Goal: Task Accomplishment & Management: Complete application form

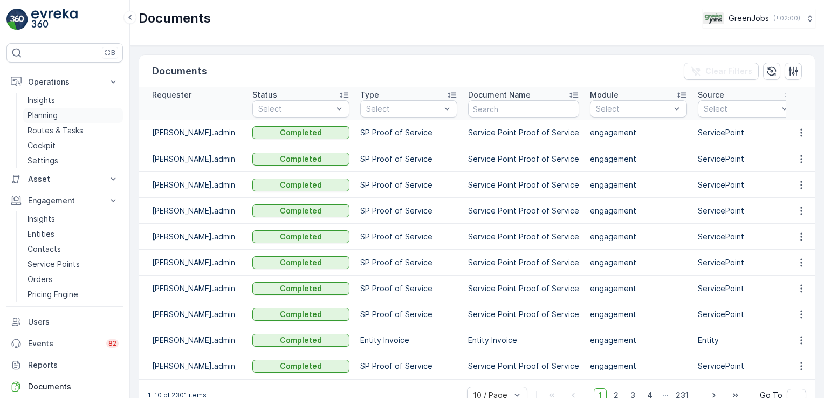
drag, startPoint x: 0, startPoint y: 0, endPoint x: 52, endPoint y: 117, distance: 127.5
click at [52, 117] on p "Planning" at bounding box center [43, 115] width 30 height 11
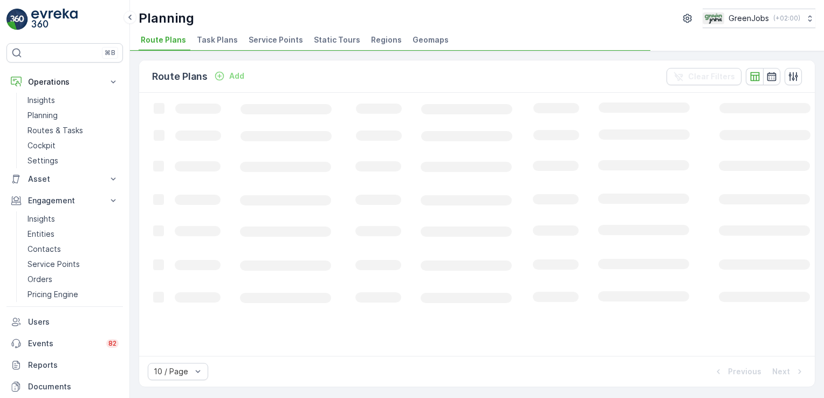
click at [277, 40] on span "Service Points" at bounding box center [276, 40] width 54 height 11
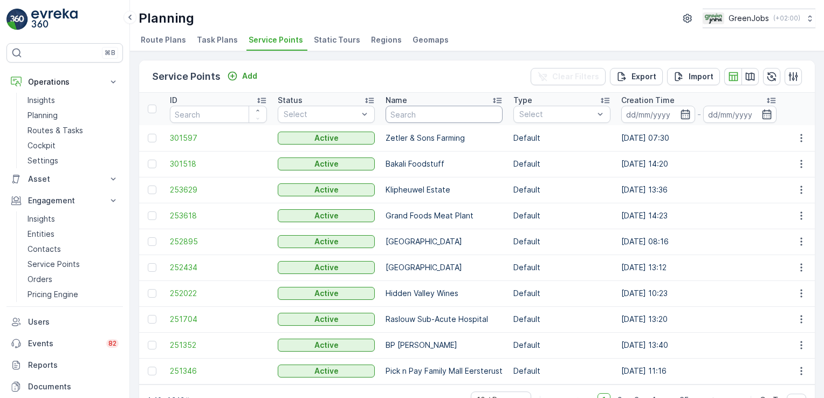
click at [419, 115] on input "text" at bounding box center [444, 114] width 117 height 17
type input "wonderboom"
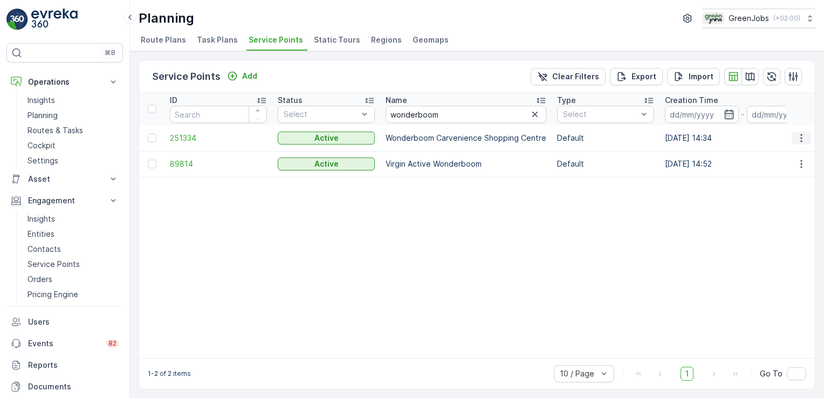
click at [801, 137] on icon "button" at bounding box center [802, 138] width 2 height 8
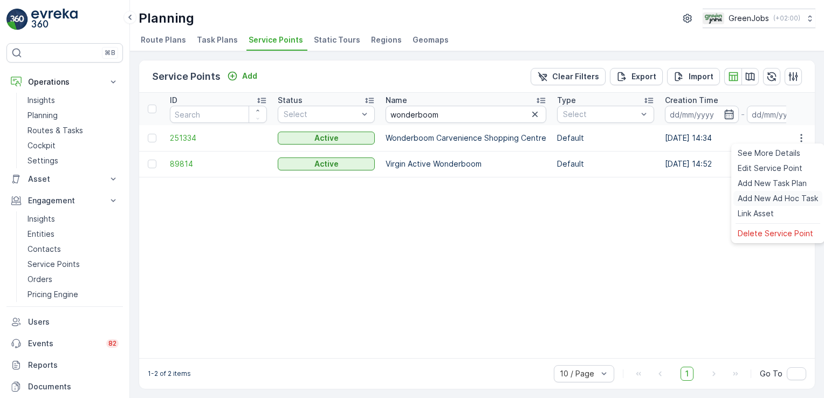
click at [781, 195] on span "Add New Ad Hoc Task" at bounding box center [778, 198] width 80 height 11
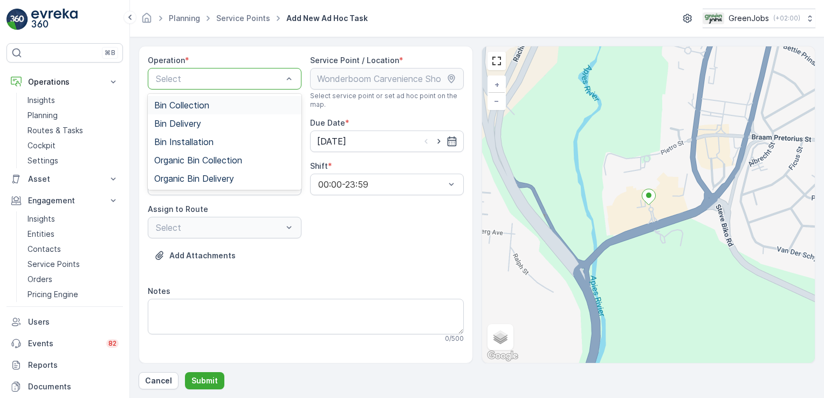
click at [195, 100] on span "Bin Collection" at bounding box center [181, 105] width 55 height 10
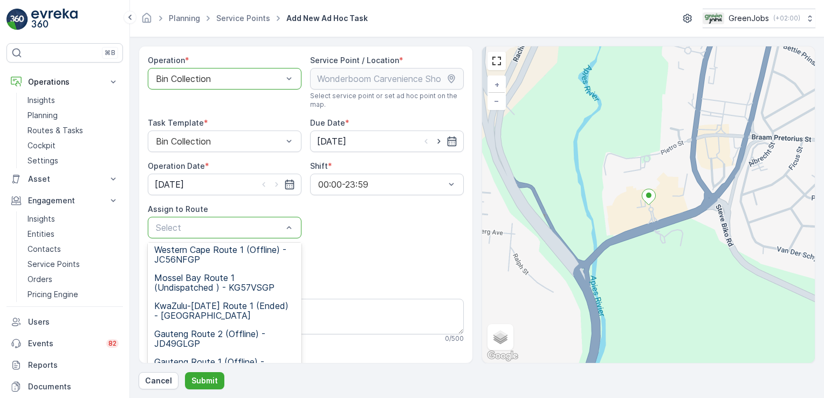
scroll to position [133, 0]
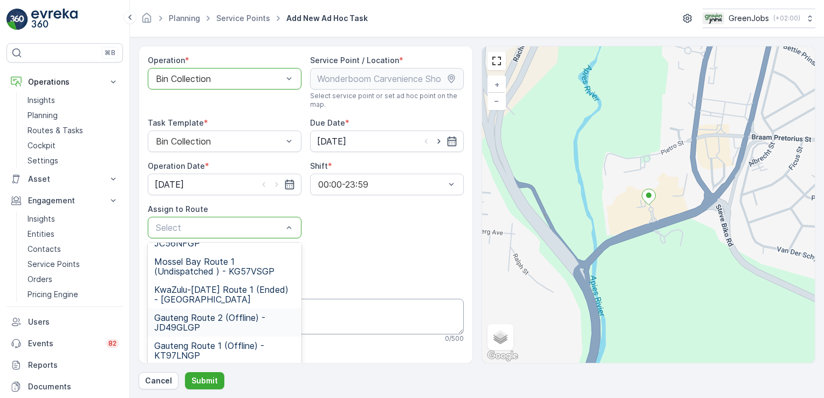
click at [178, 320] on span "Gauteng Route 2 (Offline) - JD49GLGP" at bounding box center [224, 322] width 141 height 19
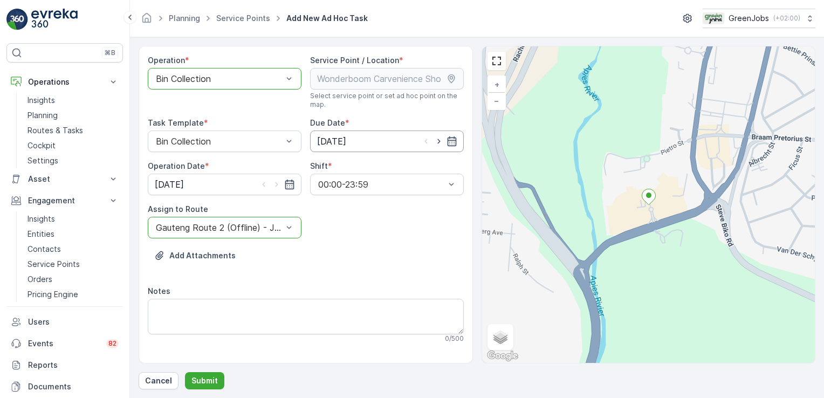
click at [345, 139] on input "[DATE]" at bounding box center [387, 142] width 154 height 22
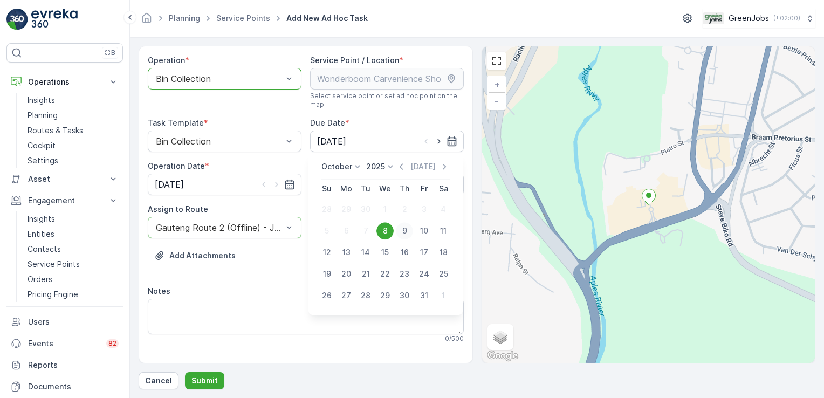
click at [405, 229] on div "9" at bounding box center [404, 230] width 17 height 17
type input "[DATE]"
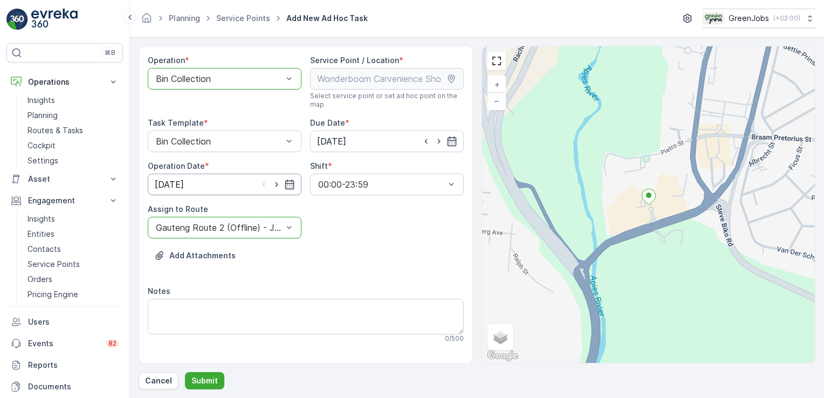
click at [164, 187] on input "[DATE]" at bounding box center [225, 185] width 154 height 22
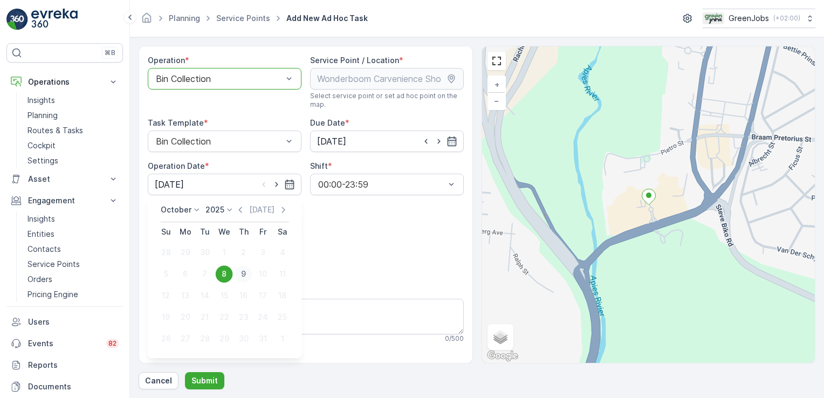
click at [242, 274] on div "9" at bounding box center [243, 273] width 17 height 17
type input "[DATE]"
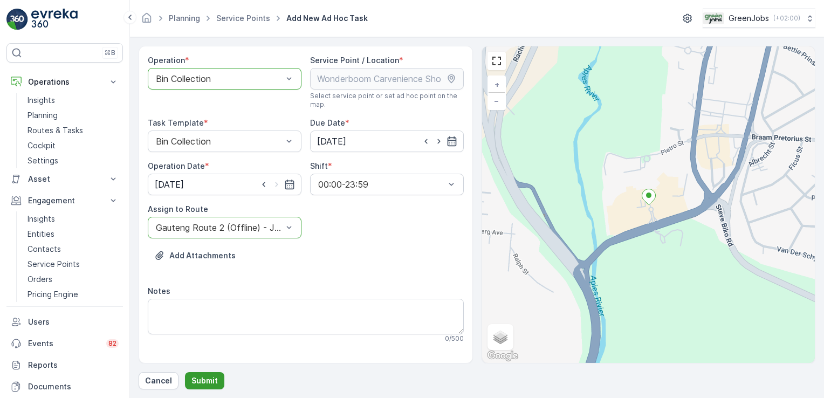
click at [205, 379] on p "Submit" at bounding box center [205, 380] width 26 height 11
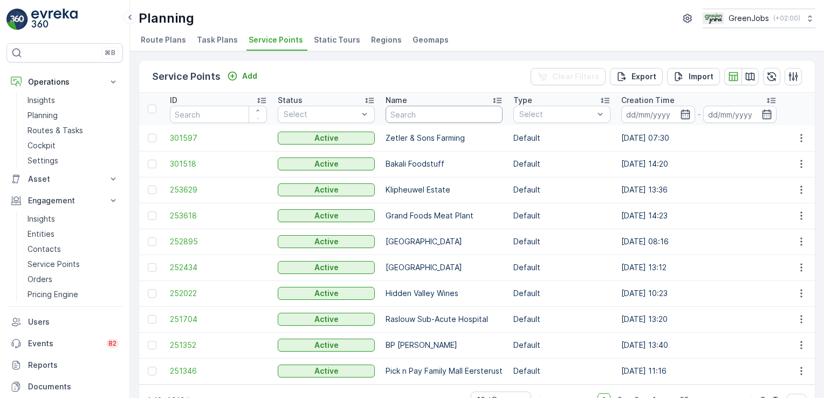
click at [446, 116] on input "text" at bounding box center [444, 114] width 117 height 17
type input "laerskool gars"
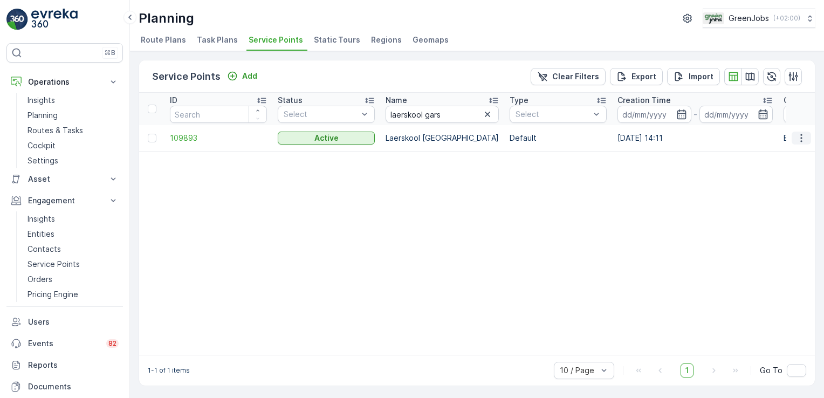
click at [798, 139] on icon "button" at bounding box center [801, 138] width 11 height 11
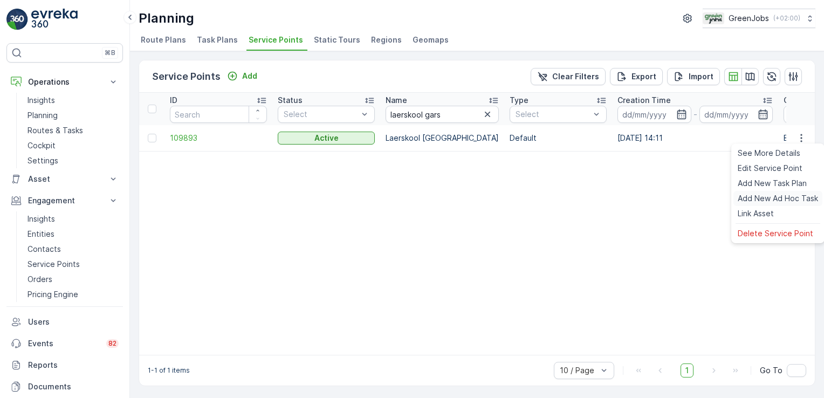
click at [770, 199] on span "Add New Ad Hoc Task" at bounding box center [778, 198] width 80 height 11
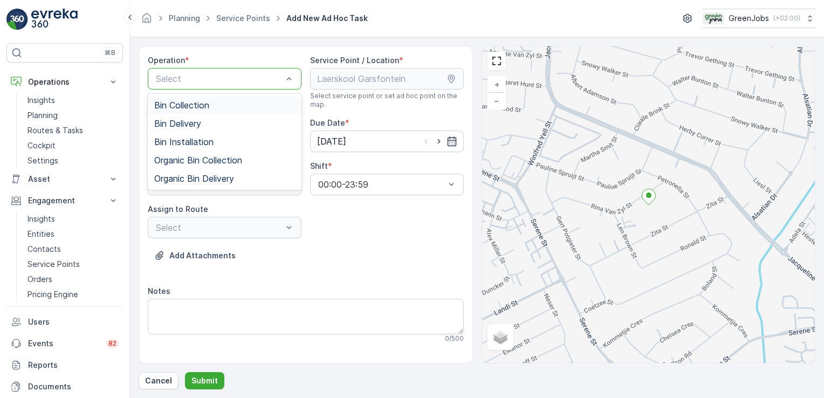
click at [197, 107] on span "Bin Collection" at bounding box center [181, 105] width 55 height 10
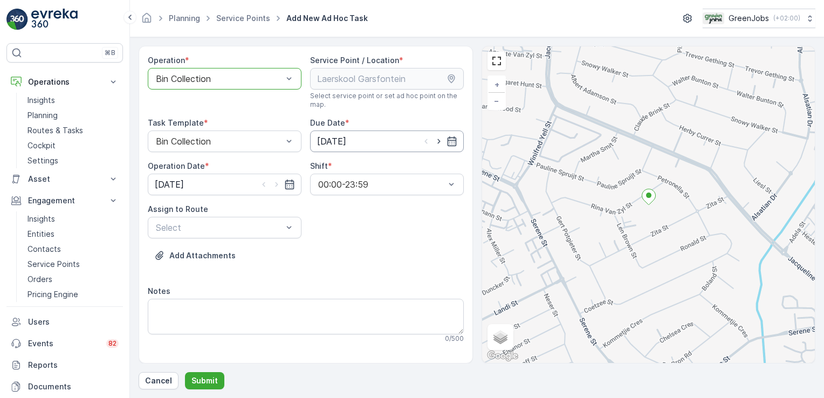
click at [353, 142] on input "[DATE]" at bounding box center [387, 142] width 154 height 22
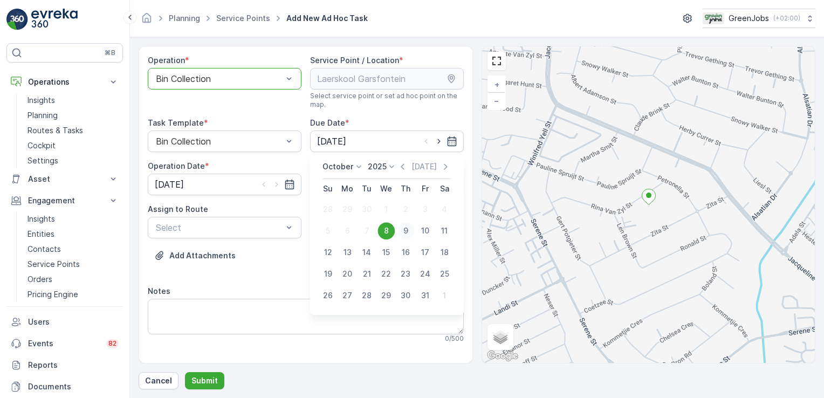
click at [406, 228] on div "9" at bounding box center [405, 230] width 17 height 17
type input "[DATE]"
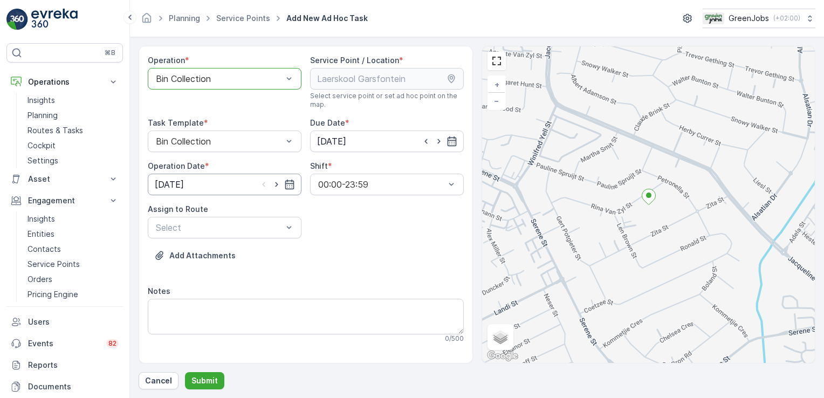
click at [167, 181] on input "[DATE]" at bounding box center [225, 185] width 154 height 22
click at [244, 276] on div "9" at bounding box center [243, 273] width 17 height 17
type input "[DATE]"
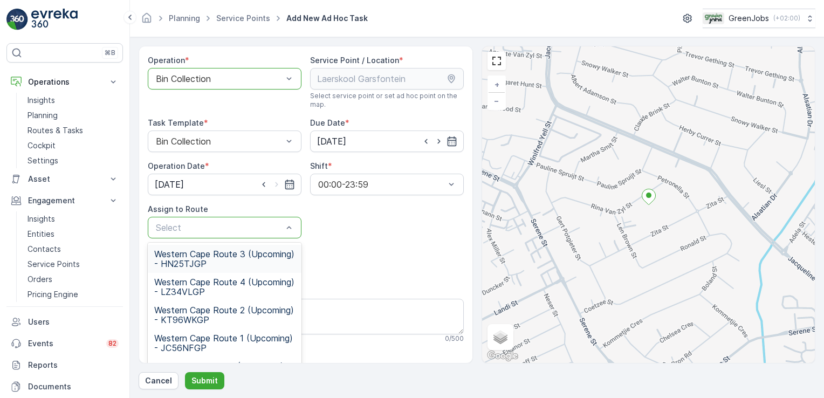
click at [293, 225] on div "Select" at bounding box center [225, 228] width 154 height 22
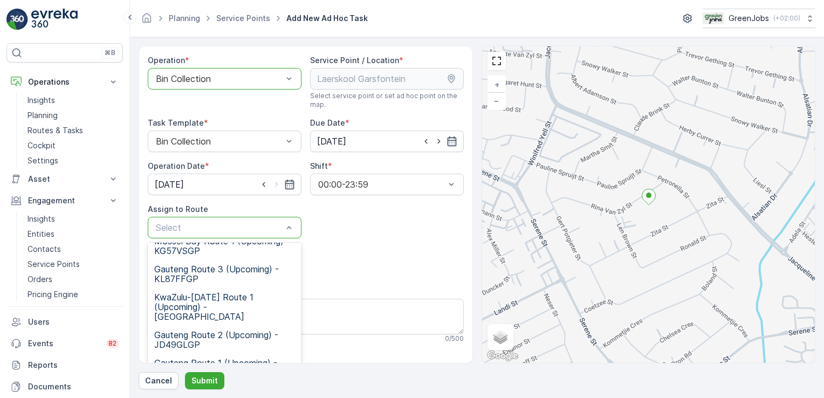
scroll to position [133, 0]
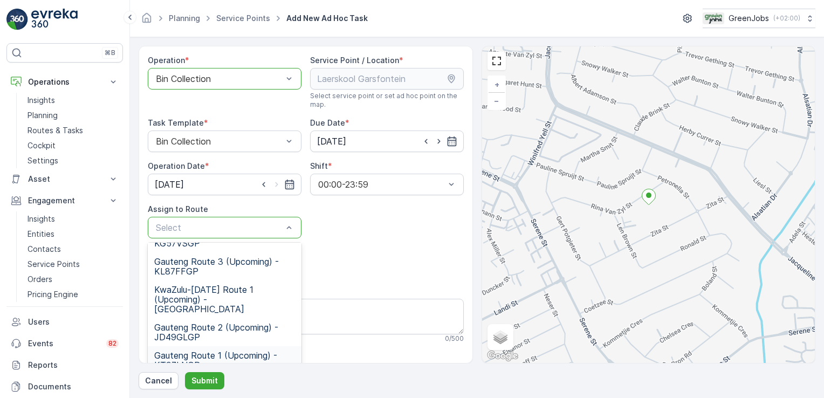
click at [167, 351] on span "Gauteng Route 1 (Upcoming) - KT97LNGP" at bounding box center [224, 360] width 141 height 19
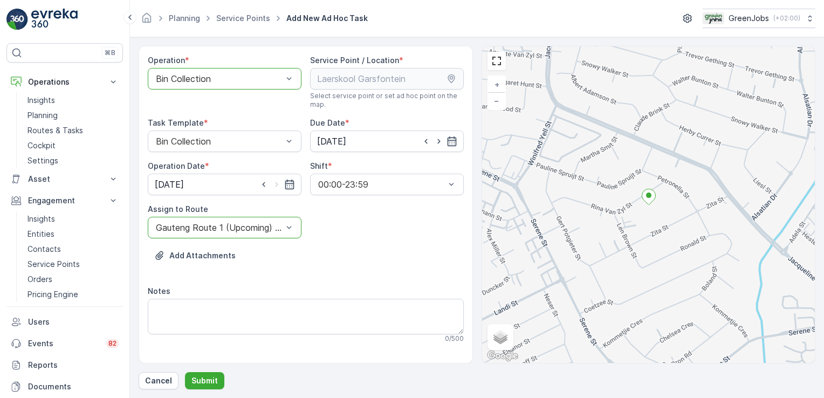
drag, startPoint x: 214, startPoint y: 378, endPoint x: 200, endPoint y: 368, distance: 17.1
click at [194, 370] on div "Operation * option Bin Collection, selected. Bin Collection Service Point / Loc…" at bounding box center [477, 218] width 677 height 344
click at [211, 381] on p "Submit" at bounding box center [205, 380] width 26 height 11
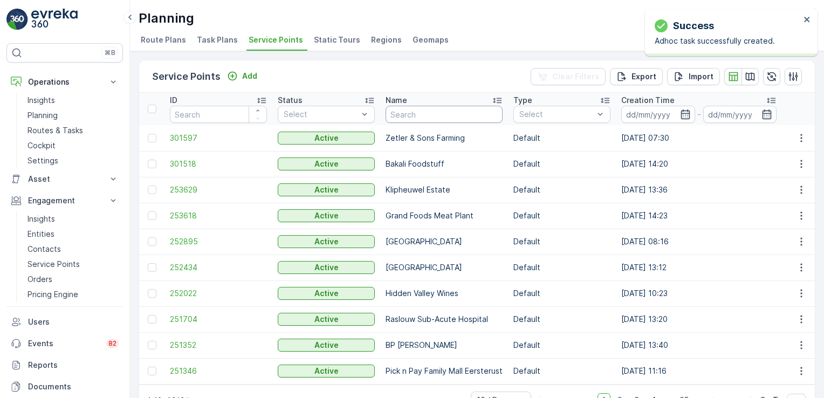
click at [433, 113] on input "text" at bounding box center [444, 114] width 117 height 17
click at [797, 164] on icon "button" at bounding box center [801, 164] width 11 height 11
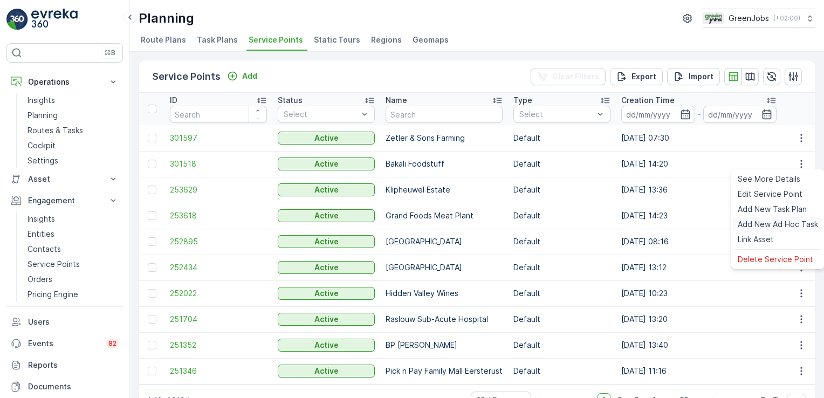
click at [771, 228] on span "Add New Ad Hoc Task" at bounding box center [778, 224] width 80 height 11
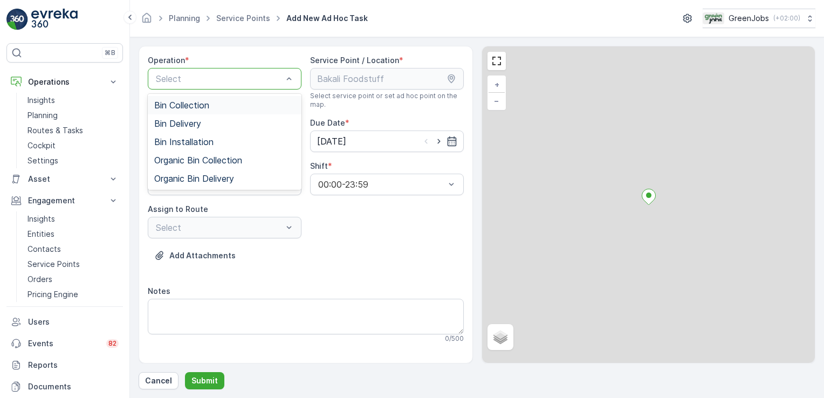
drag, startPoint x: 288, startPoint y: 81, endPoint x: 276, endPoint y: 85, distance: 12.6
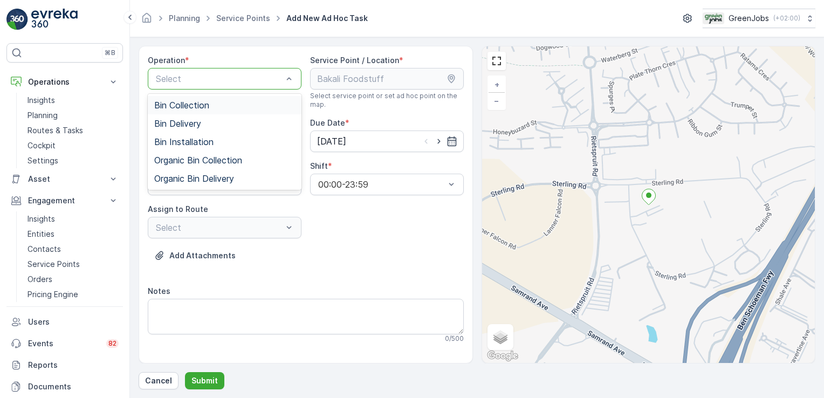
click at [181, 100] on span "Bin Collection" at bounding box center [181, 105] width 55 height 10
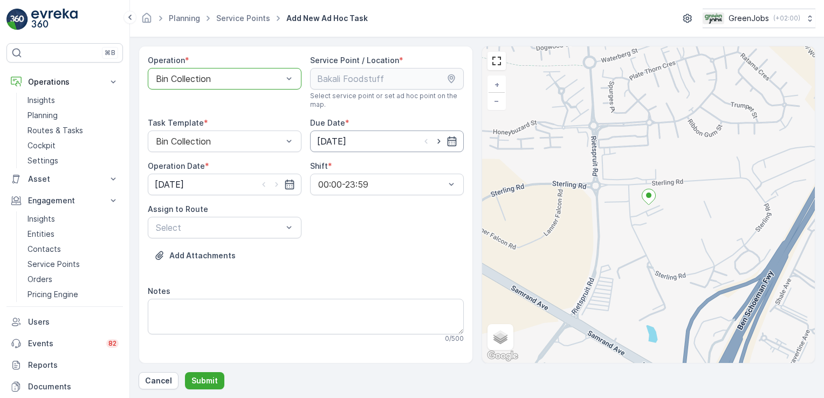
click at [360, 136] on input "[DATE]" at bounding box center [387, 142] width 154 height 22
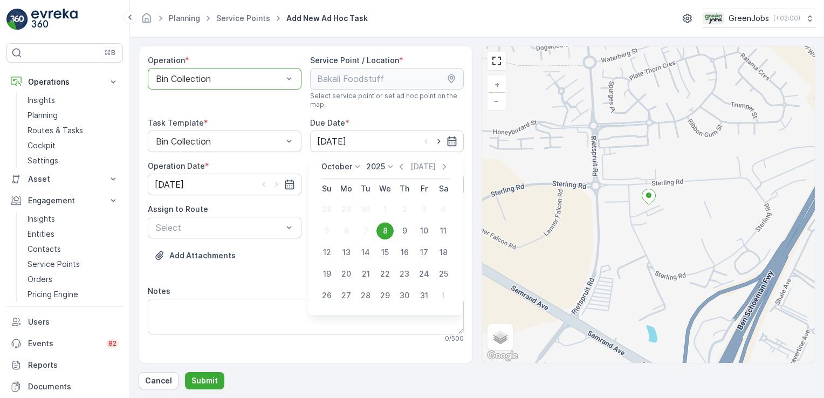
click at [402, 229] on div "9" at bounding box center [404, 230] width 17 height 17
type input "[DATE]"
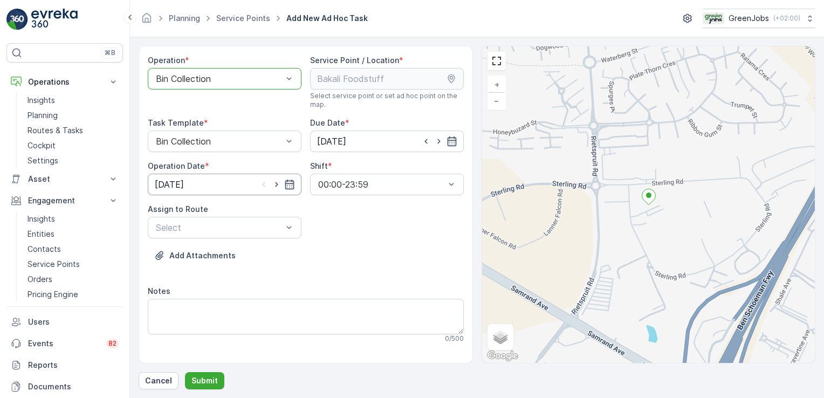
click at [160, 183] on input "[DATE]" at bounding box center [225, 185] width 154 height 22
click at [246, 271] on div "9" at bounding box center [243, 273] width 17 height 17
type input "[DATE]"
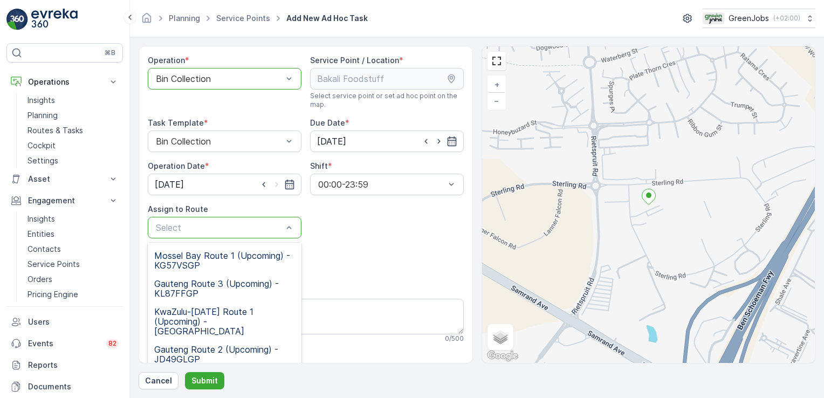
scroll to position [133, 0]
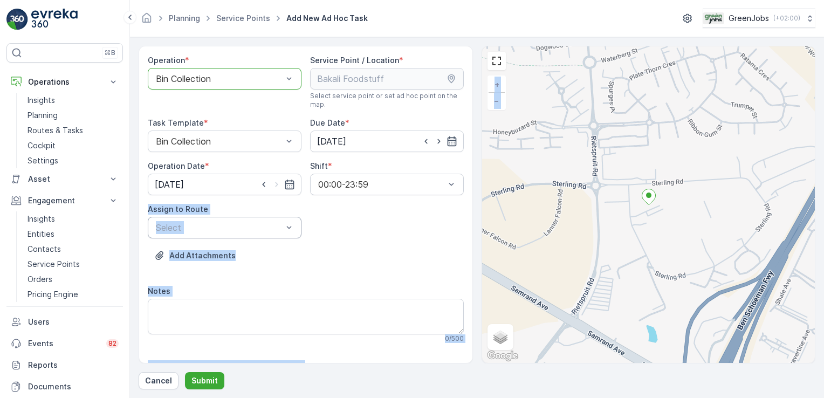
drag, startPoint x: 469, startPoint y: 215, endPoint x: 477, endPoint y: 251, distance: 37.6
click at [477, 251] on div "Operation * option Bin Collection, selected. Bin Collection Service Point / Loc…" at bounding box center [477, 205] width 677 height 318
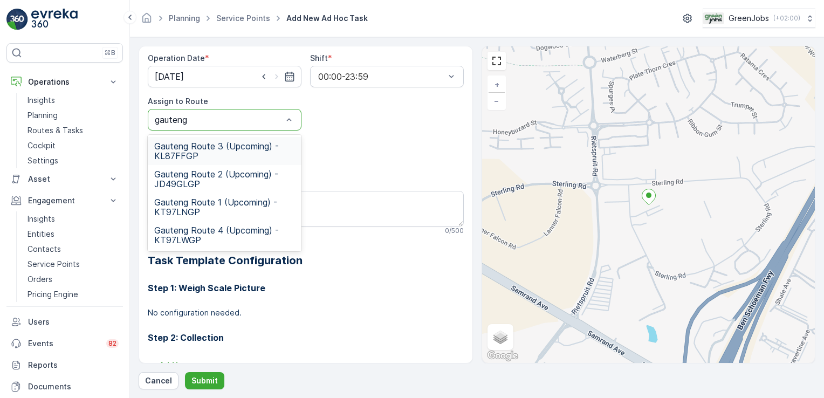
scroll to position [91, 0]
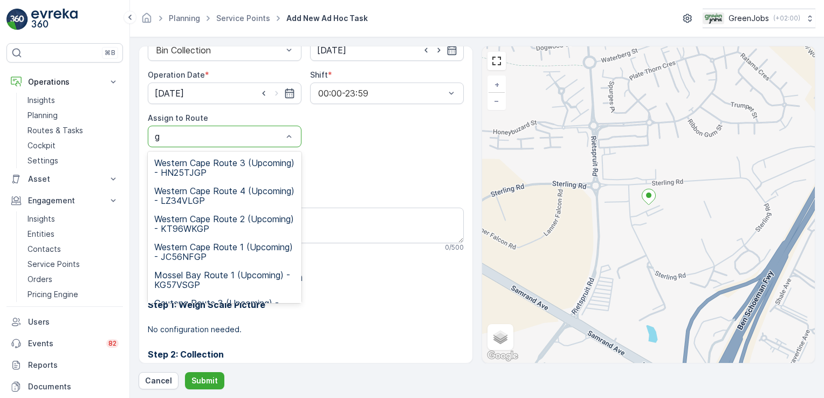
type input "gp"
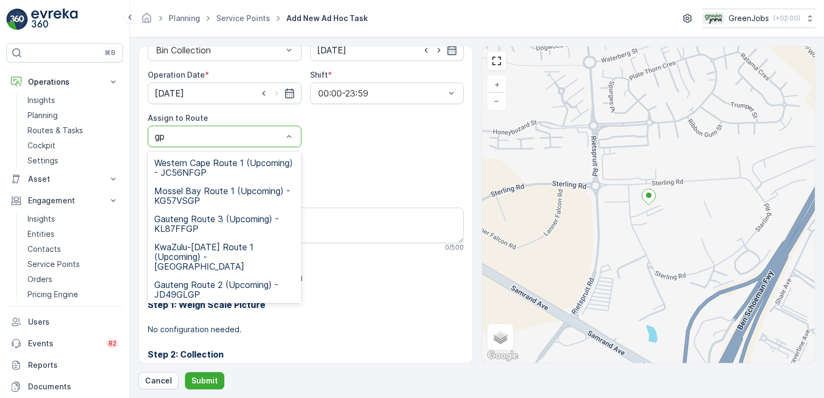
scroll to position [0, 0]
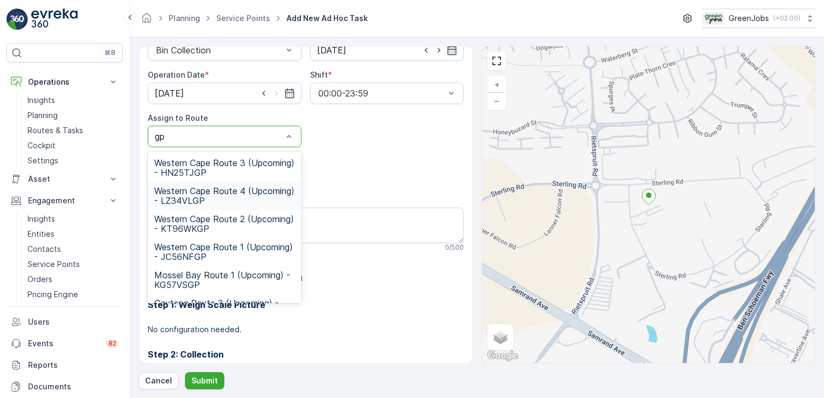
click at [417, 176] on div "Add Attachments" at bounding box center [306, 171] width 316 height 30
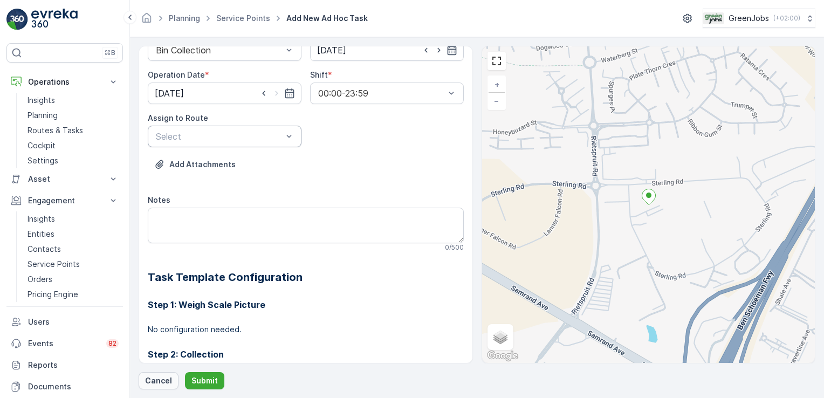
click at [156, 379] on p "Cancel" at bounding box center [158, 380] width 27 height 11
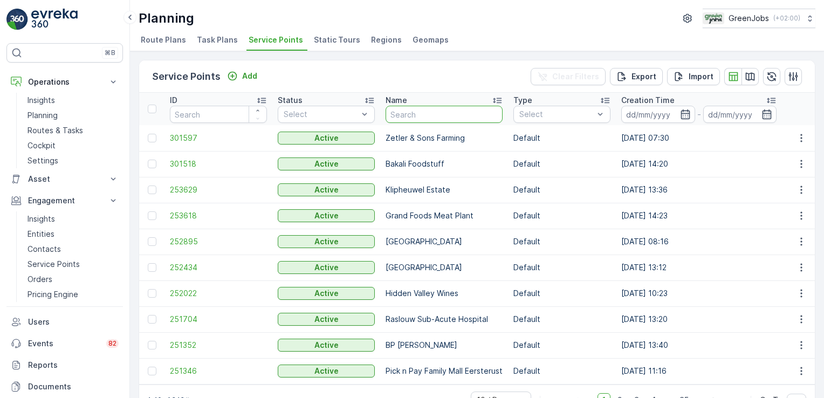
click at [434, 110] on input "text" at bounding box center [444, 114] width 117 height 17
type input "laerskool"
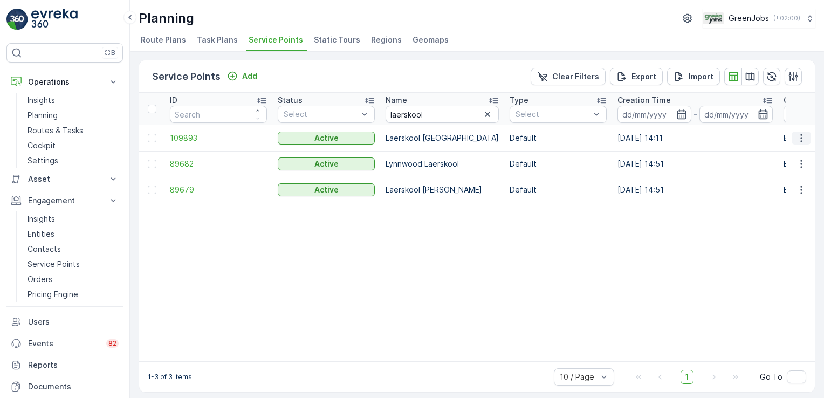
click at [797, 137] on icon "button" at bounding box center [801, 138] width 11 height 11
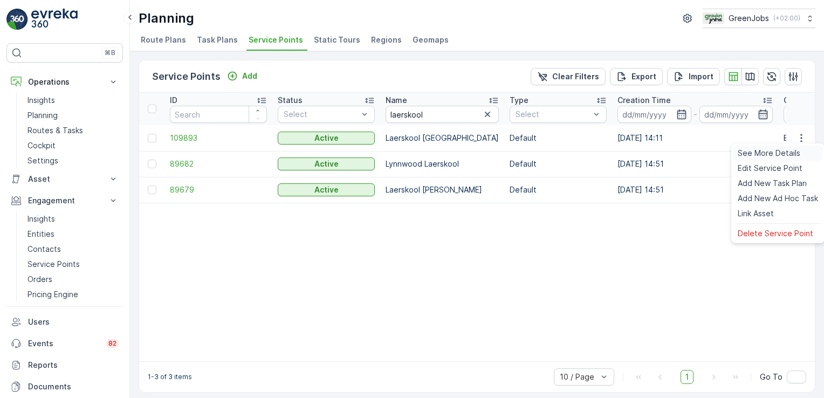
click at [761, 154] on span "See More Details" at bounding box center [769, 153] width 63 height 11
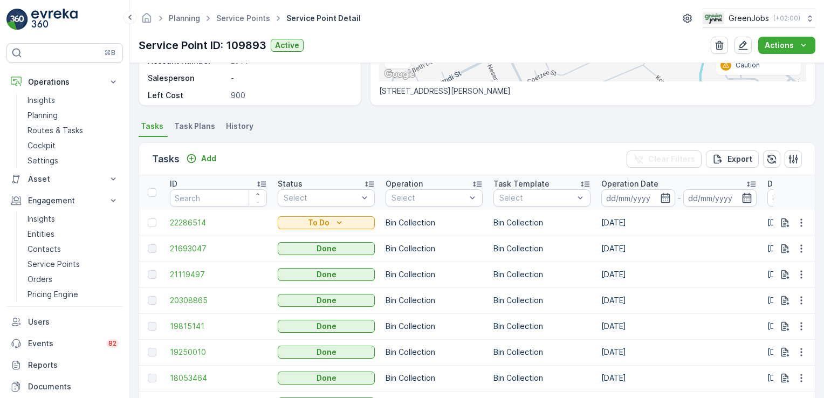
scroll to position [237, 0]
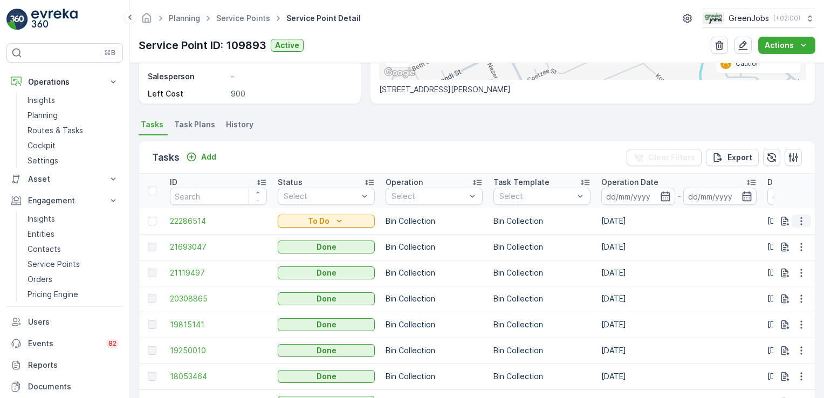
click at [796, 223] on icon "button" at bounding box center [801, 221] width 11 height 11
click at [783, 237] on span "See More Details" at bounding box center [779, 236] width 63 height 11
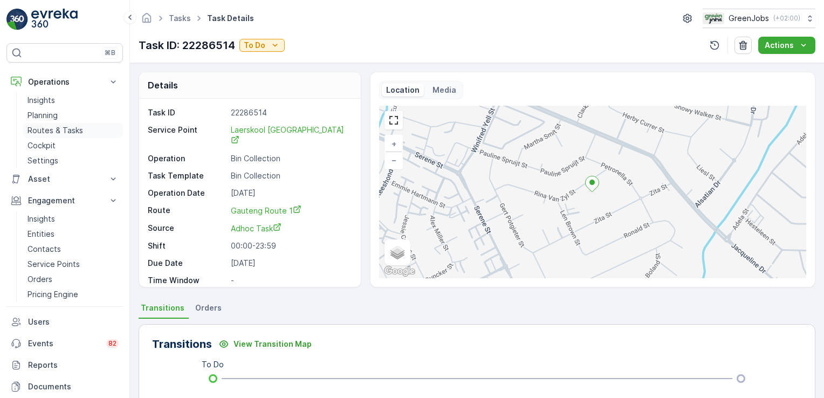
click at [65, 131] on p "Routes & Tasks" at bounding box center [56, 130] width 56 height 11
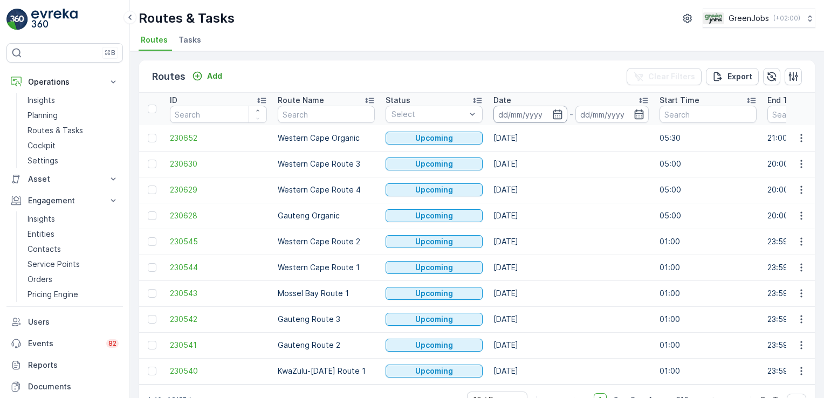
click at [527, 112] on input at bounding box center [531, 114] width 74 height 17
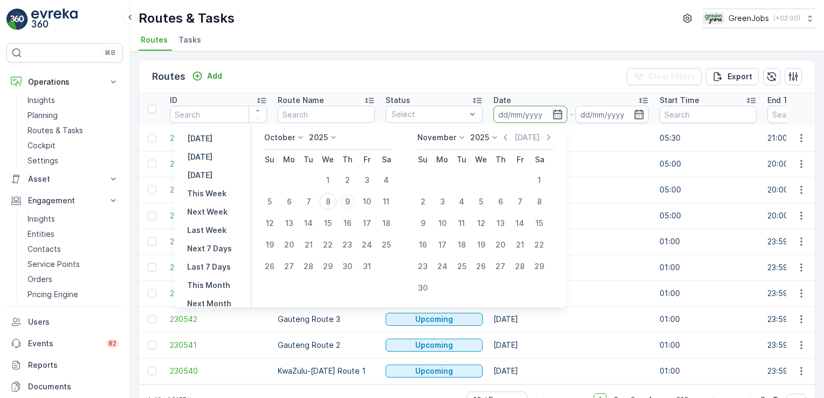
click at [352, 202] on div "9" at bounding box center [347, 201] width 17 height 17
type input "[DATE]"
click at [352, 200] on div "9" at bounding box center [347, 201] width 17 height 17
type input "[DATE]"
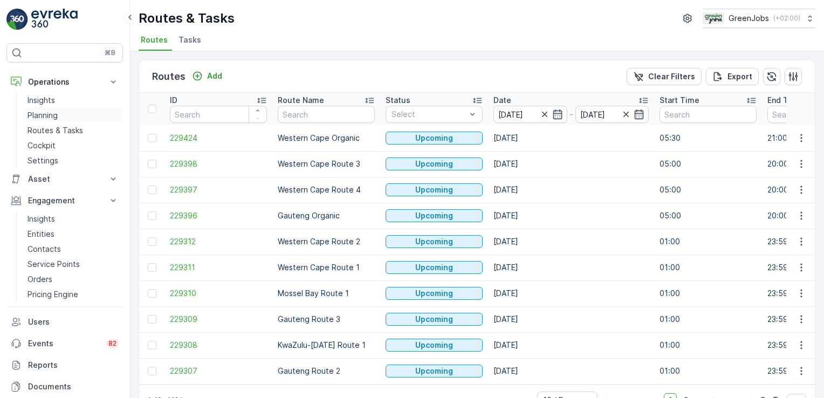
click at [33, 117] on p "Planning" at bounding box center [43, 115] width 30 height 11
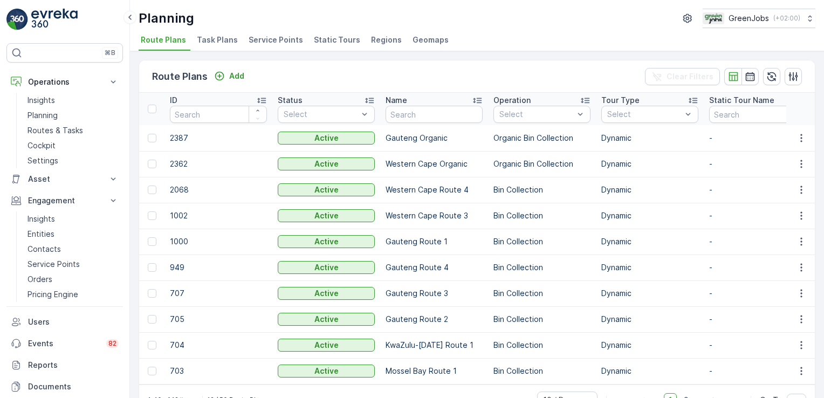
click at [290, 38] on span "Service Points" at bounding box center [276, 40] width 54 height 11
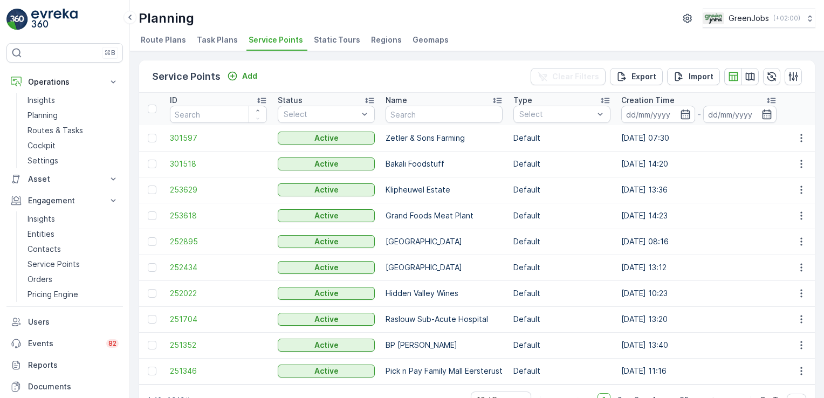
click at [801, 155] on td at bounding box center [801, 164] width 29 height 26
click at [803, 161] on icon "button" at bounding box center [801, 164] width 11 height 11
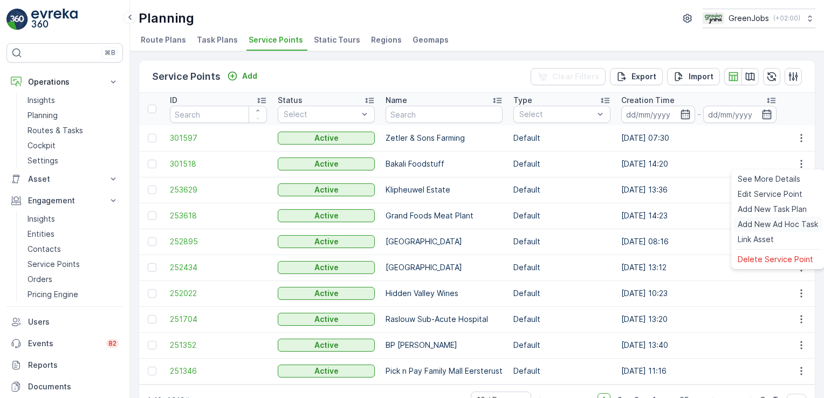
click at [766, 224] on span "Add New Ad Hoc Task" at bounding box center [778, 224] width 80 height 11
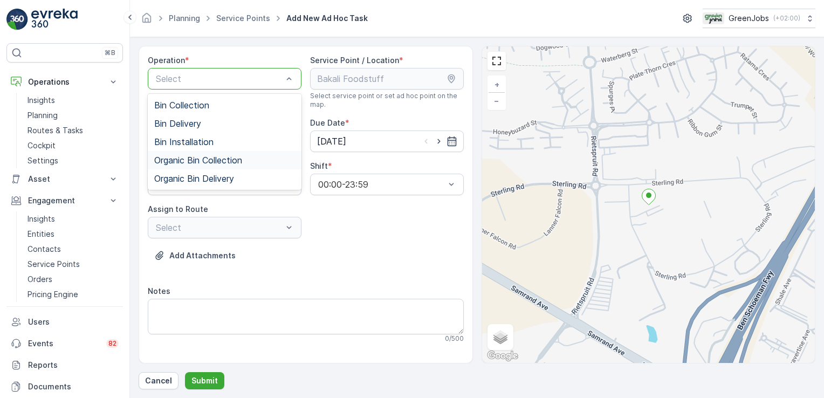
click at [187, 163] on span "Organic Bin Collection" at bounding box center [198, 160] width 88 height 10
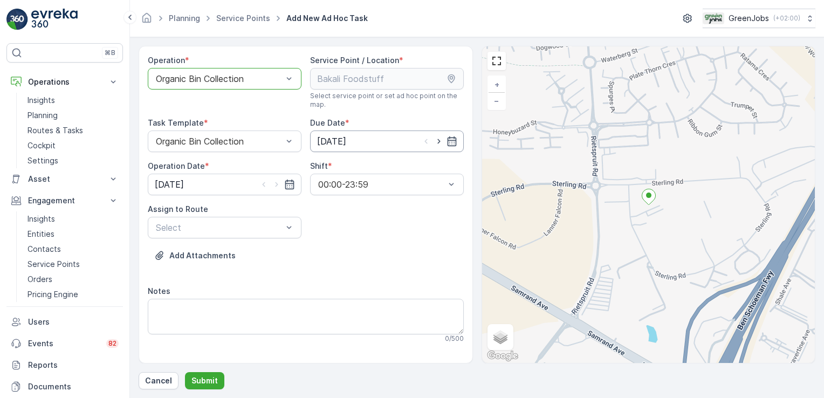
click at [339, 141] on input "[DATE]" at bounding box center [387, 142] width 154 height 22
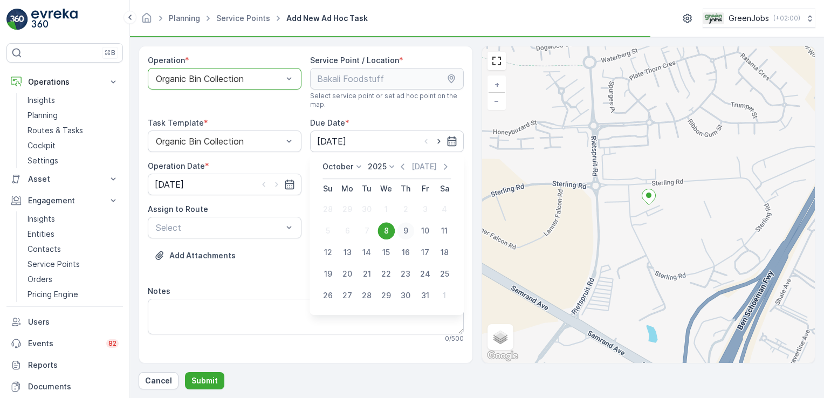
click at [406, 229] on div "9" at bounding box center [405, 230] width 17 height 17
type input "[DATE]"
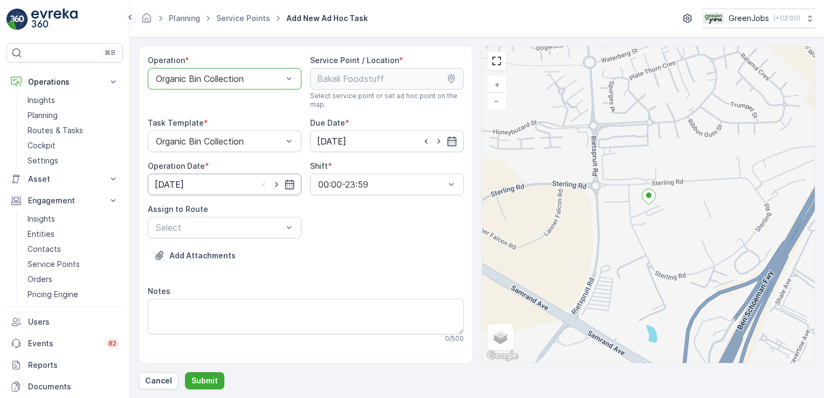
click at [173, 182] on input "[DATE]" at bounding box center [225, 185] width 154 height 22
click at [242, 274] on div "9" at bounding box center [243, 273] width 17 height 17
type input "[DATE]"
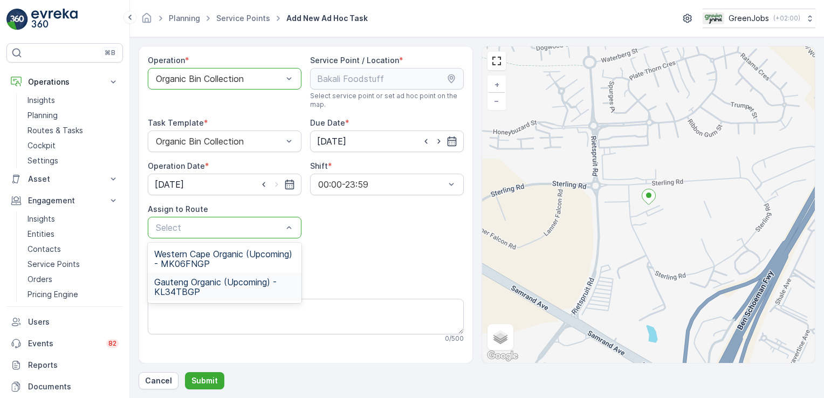
click at [199, 283] on span "Gauteng Organic (Upcoming) - KL34TBGP" at bounding box center [224, 286] width 141 height 19
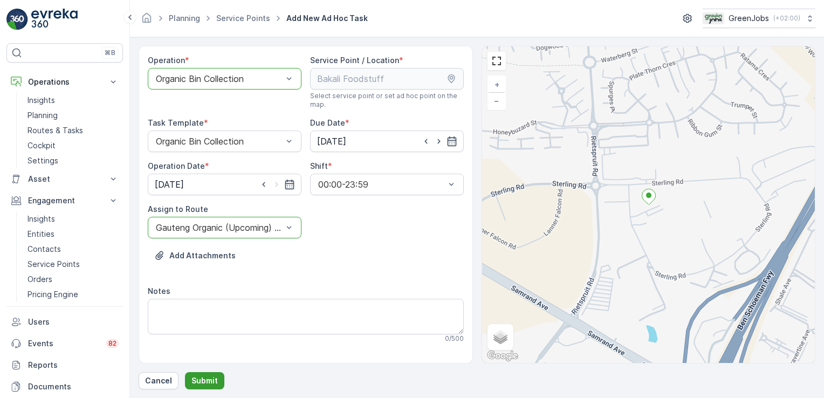
click at [210, 380] on p "Submit" at bounding box center [205, 380] width 26 height 11
